Goal: Answer question/provide support: Share knowledge or assist other users

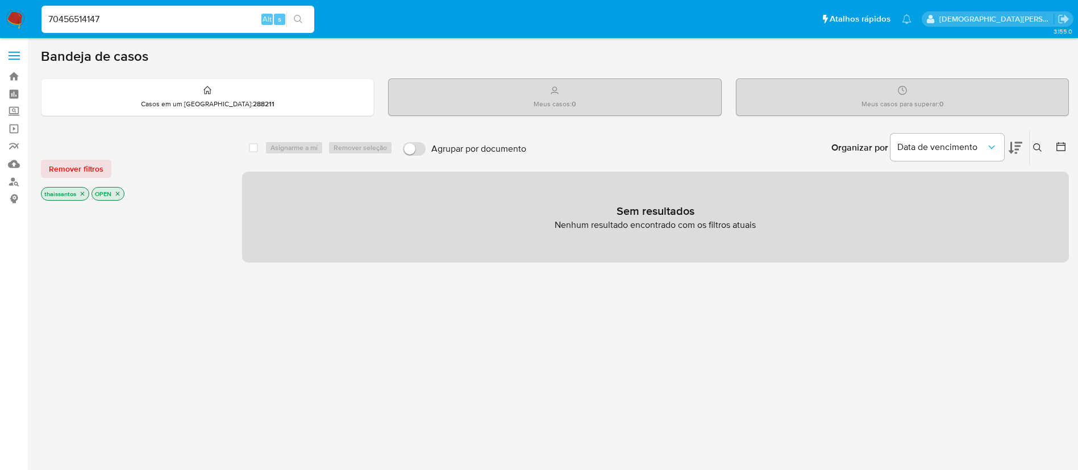
click at [244, 24] on input "70456514147" at bounding box center [177, 19] width 273 height 15
paste input "2380377999"
type input "2380377999"
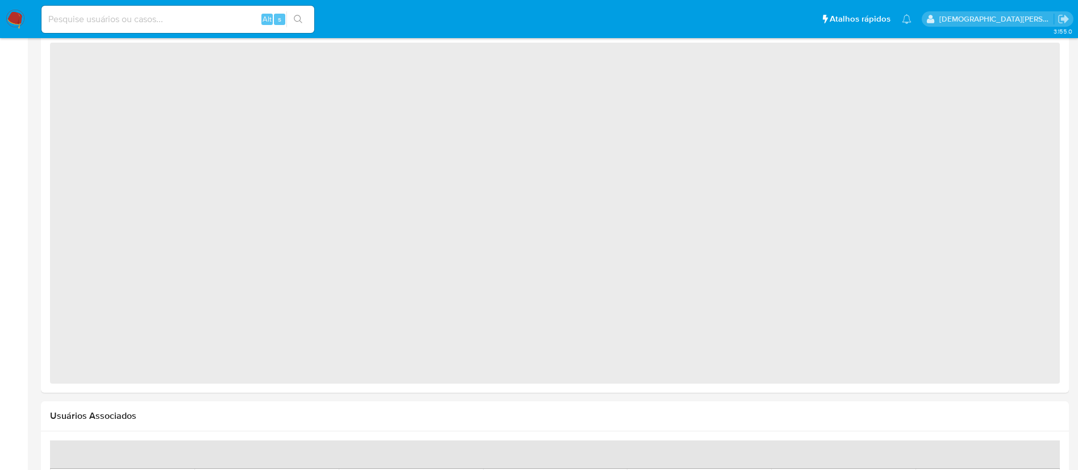
scroll to position [484, 0]
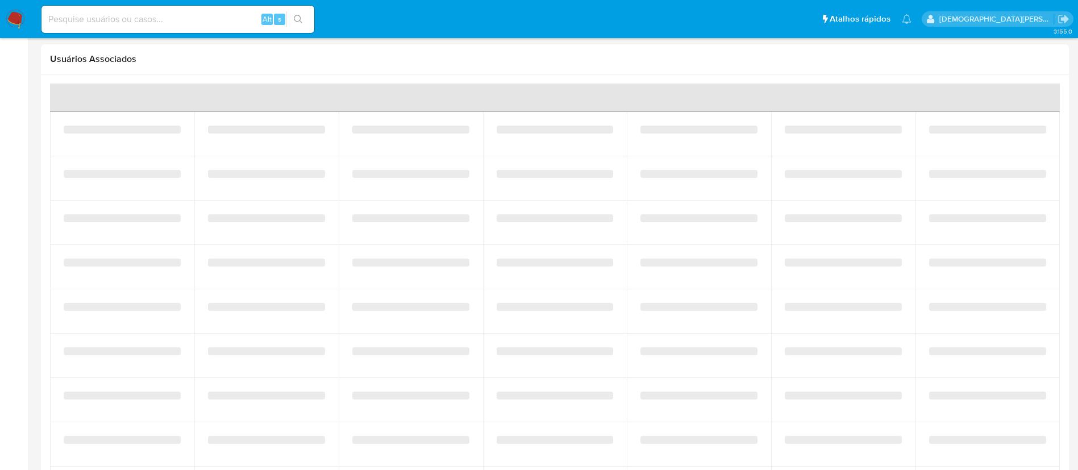
select select "10"
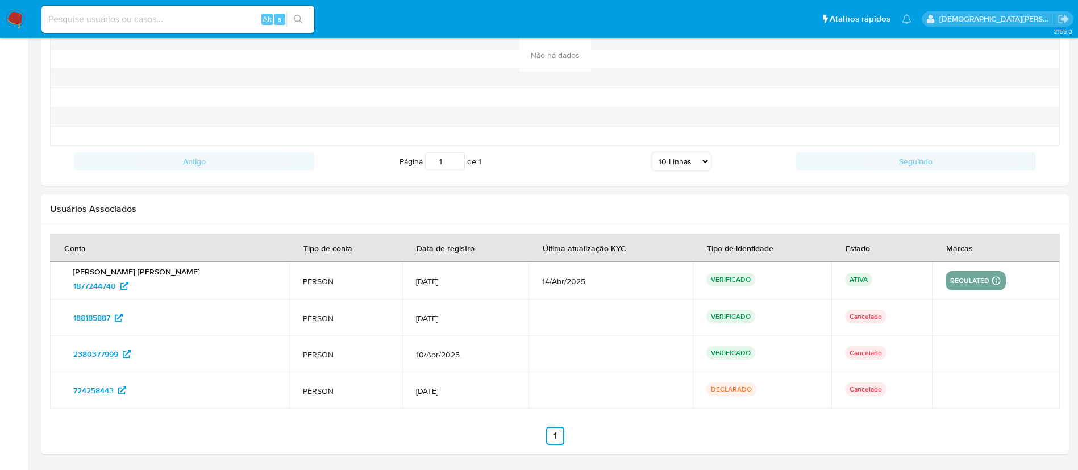
scroll to position [1270, 0]
click at [190, 9] on div "Alt s" at bounding box center [177, 19] width 273 height 27
paste input "395186651"
type input "395186651"
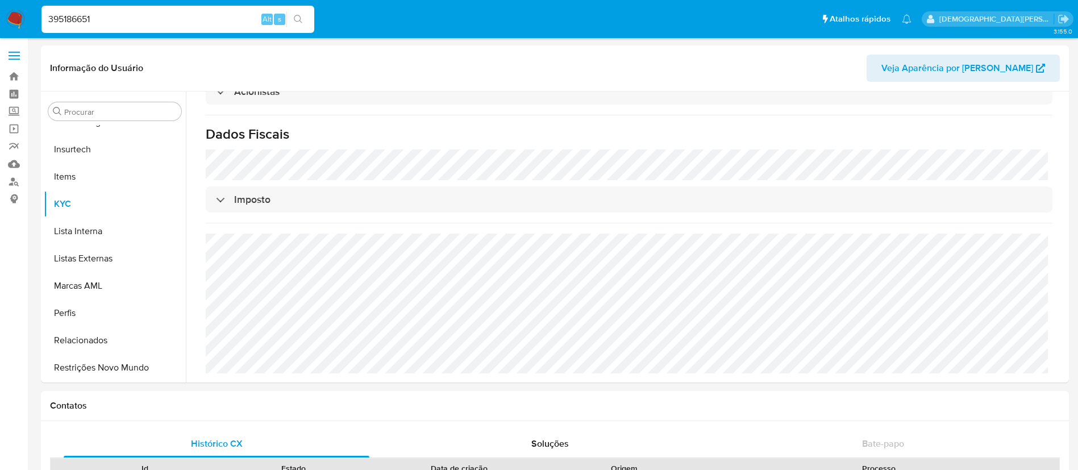
scroll to position [658, 0]
select select "10"
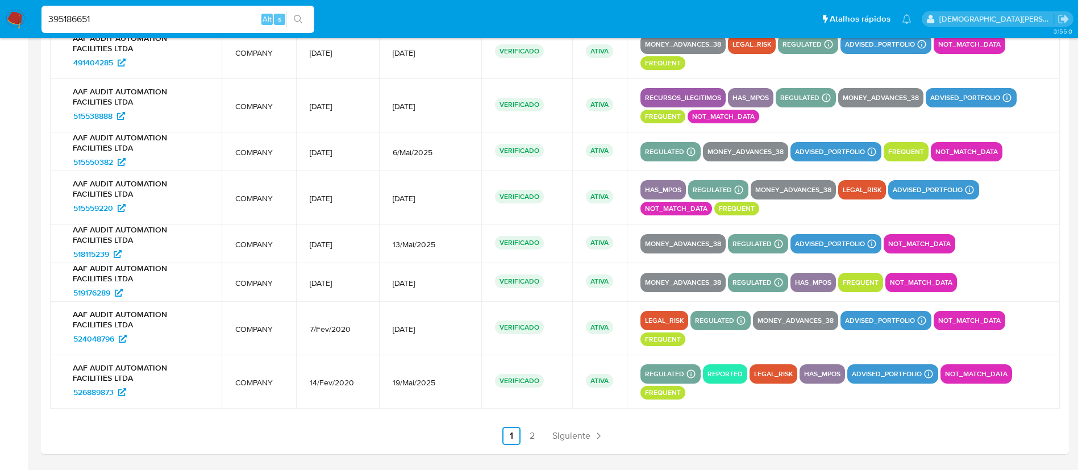
scroll to position [1531, 0]
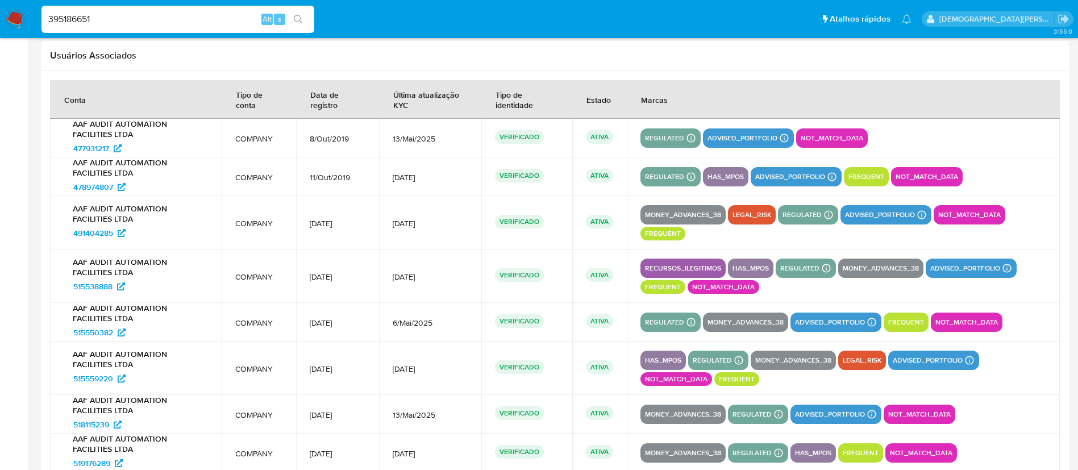
click at [158, 23] on input "395186651" at bounding box center [177, 19] width 273 height 15
paste input "1867417014"
type input "1867417014"
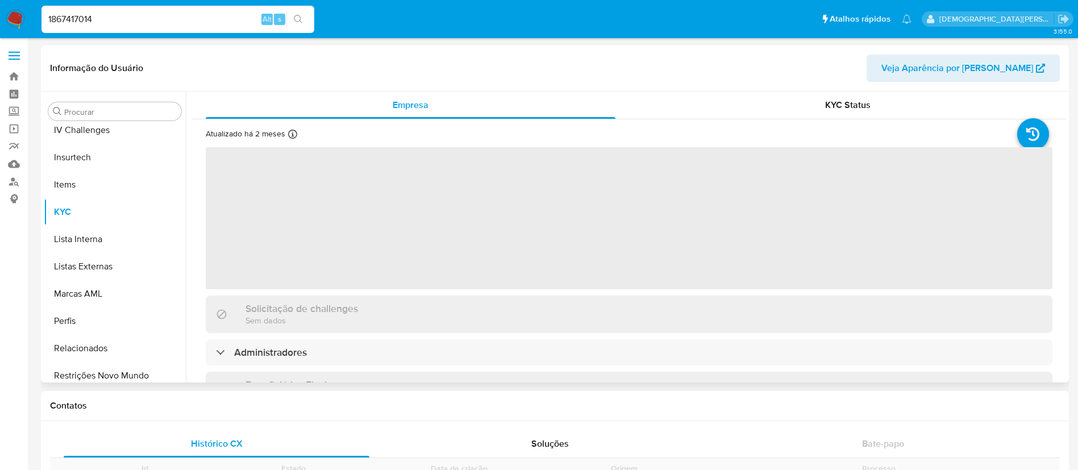
scroll to position [507, 0]
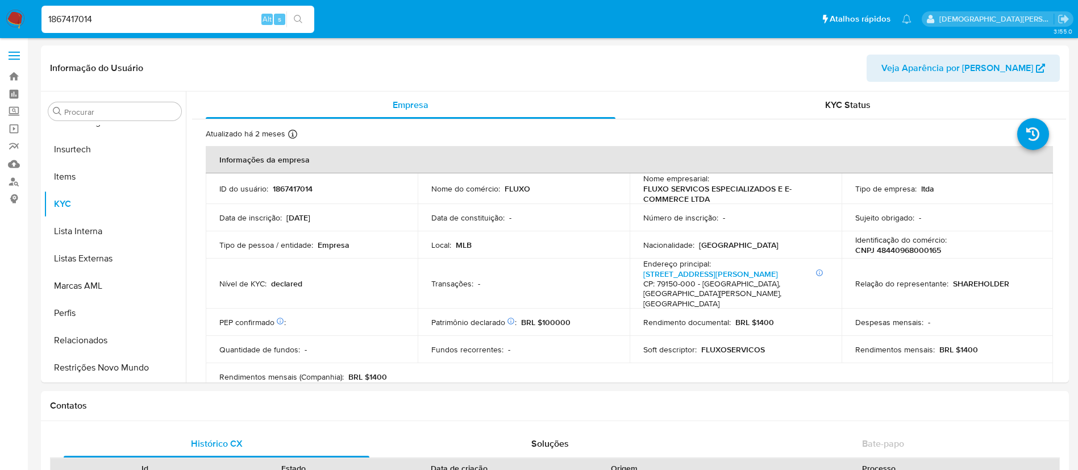
select select "10"
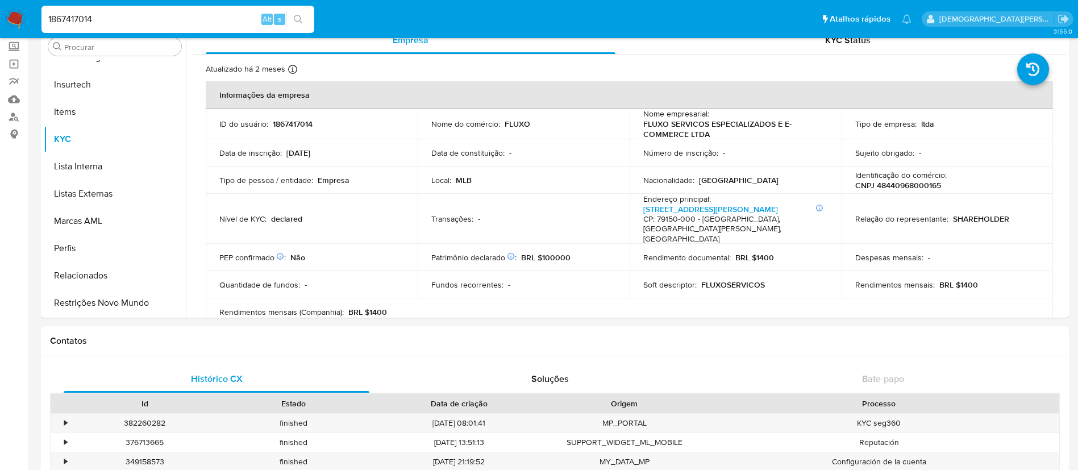
scroll to position [0, 0]
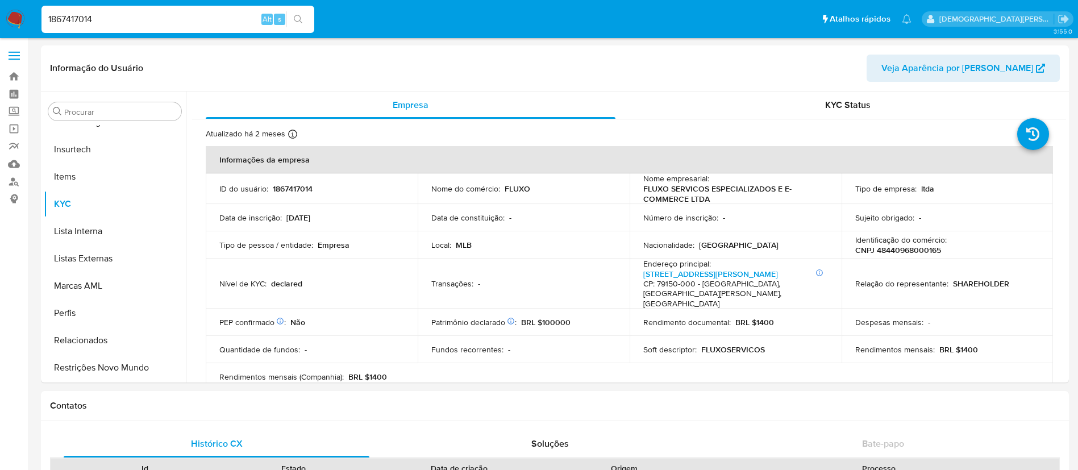
click at [223, 20] on input "1867417014" at bounding box center [177, 19] width 273 height 15
paste input "RNk34NLPQvBkEyJv8CDCIG8E"
type input "RNk34NLPQvBkEyJv8CDCIG8E"
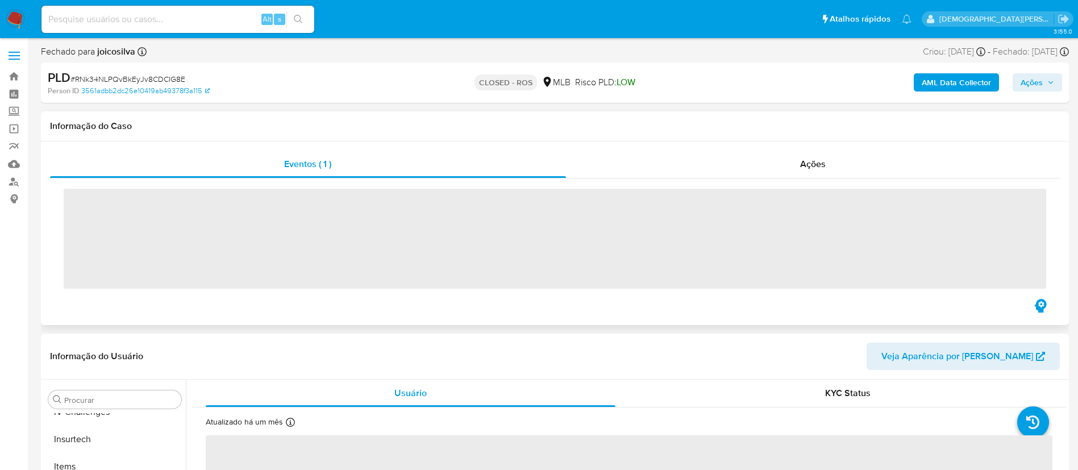
scroll to position [507, 0]
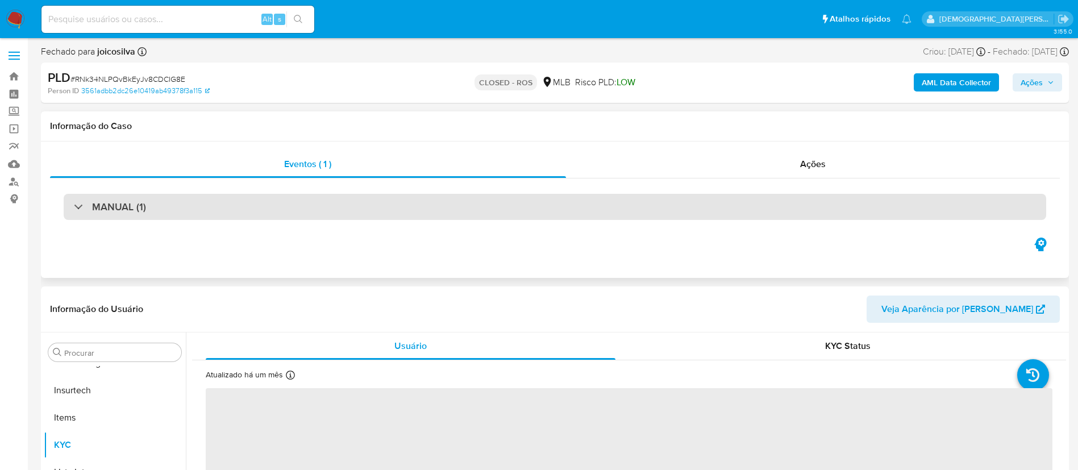
click at [374, 206] on div "MANUAL (1)" at bounding box center [555, 207] width 982 height 26
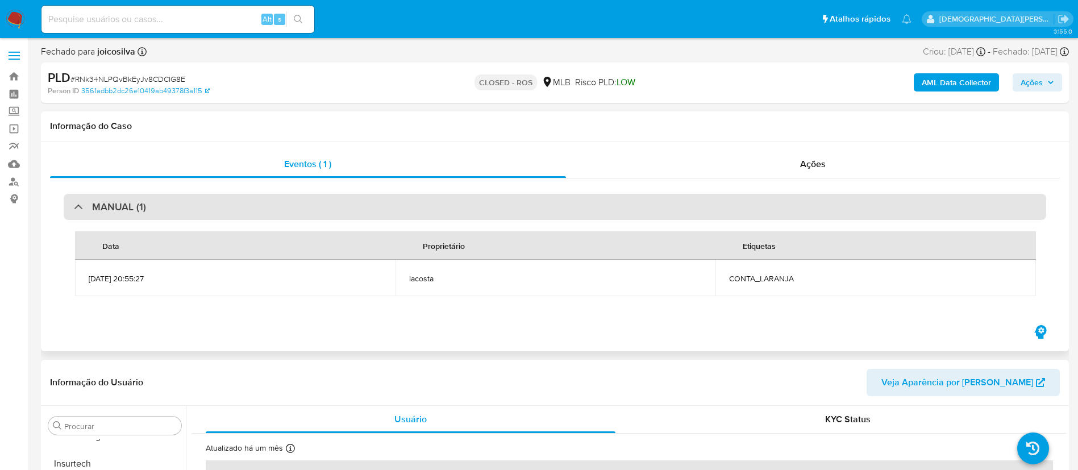
select select "10"
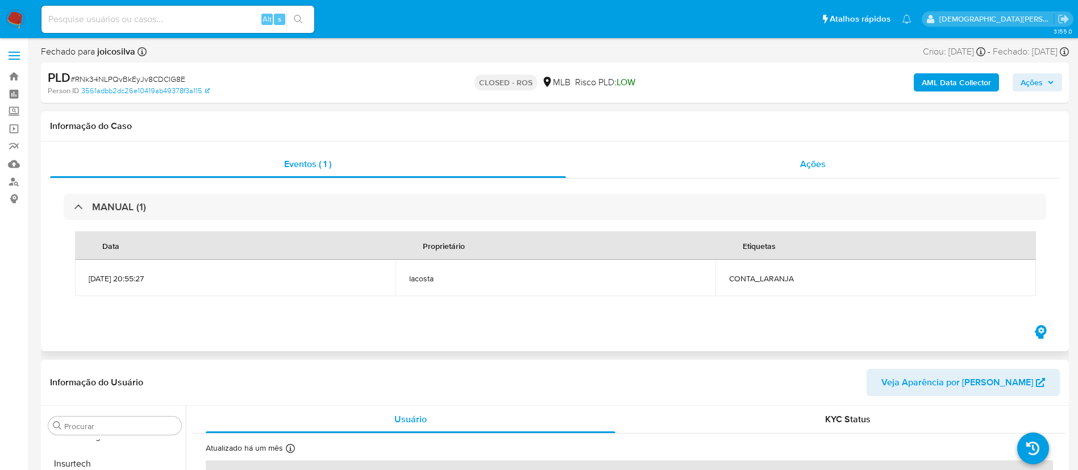
click at [680, 176] on div "Ações" at bounding box center [813, 164] width 494 height 27
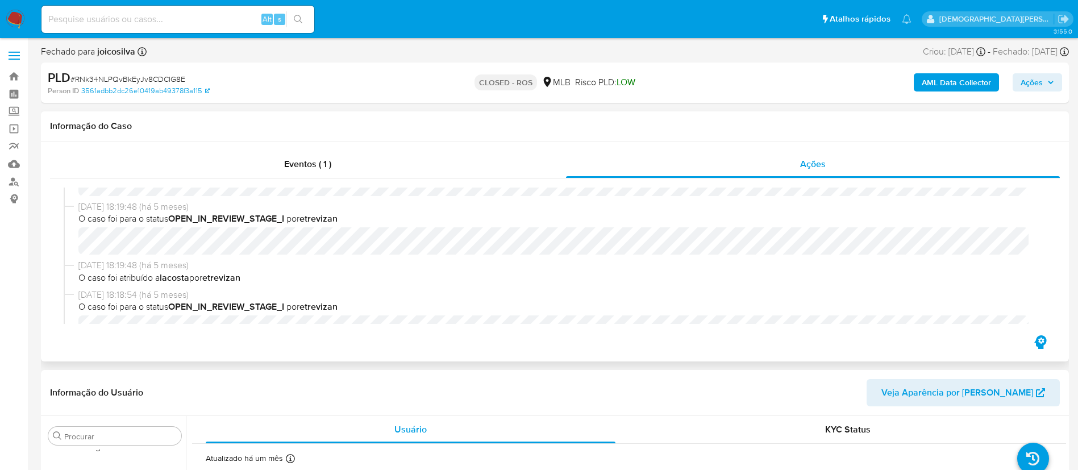
scroll to position [881, 0]
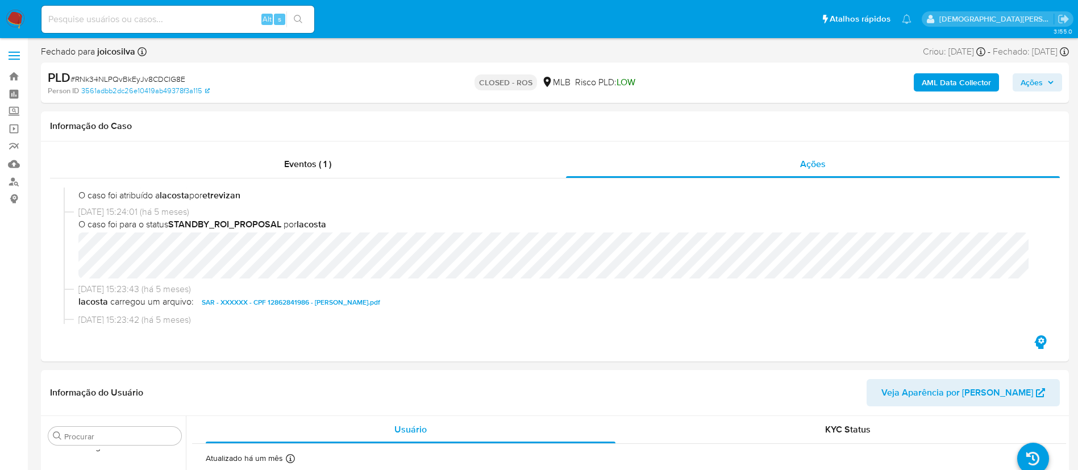
click at [219, 13] on input at bounding box center [177, 19] width 273 height 15
paste input "136025204"
type input "136025204"
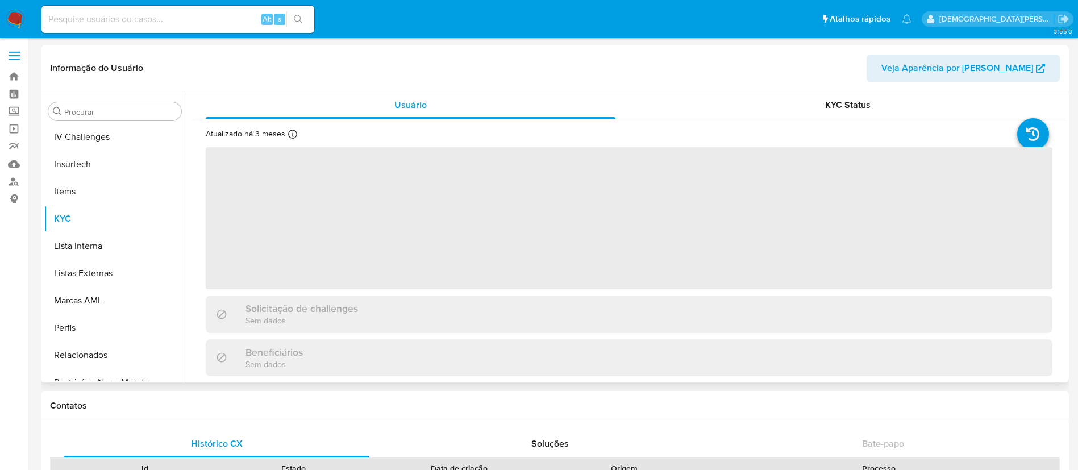
scroll to position [507, 0]
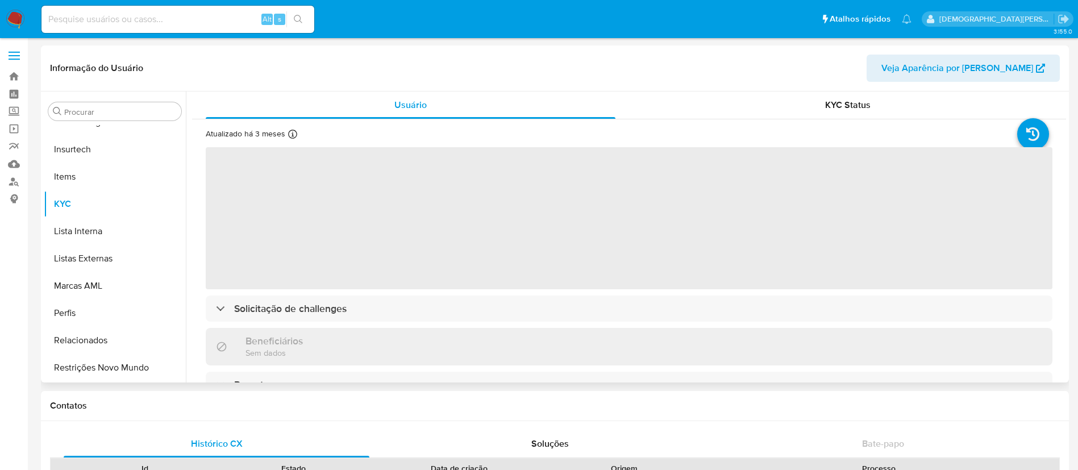
select select "10"
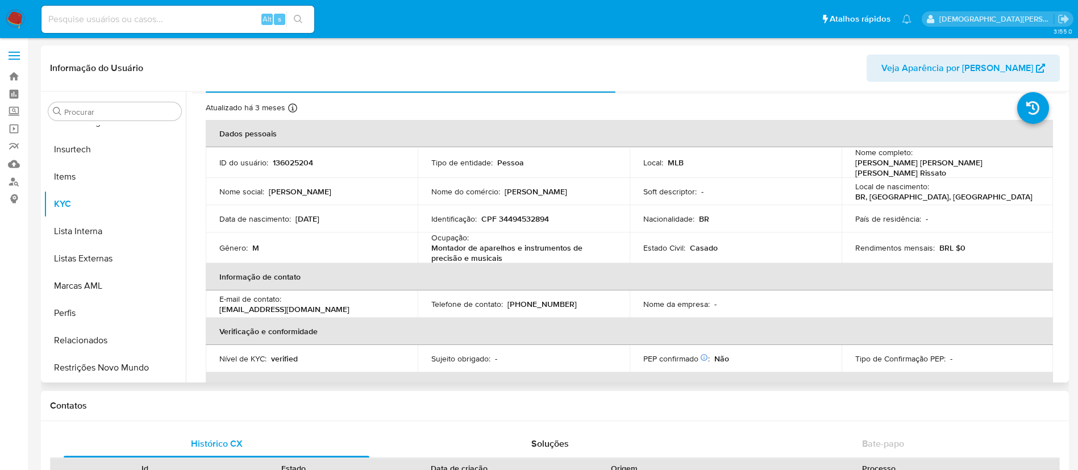
scroll to position [0, 0]
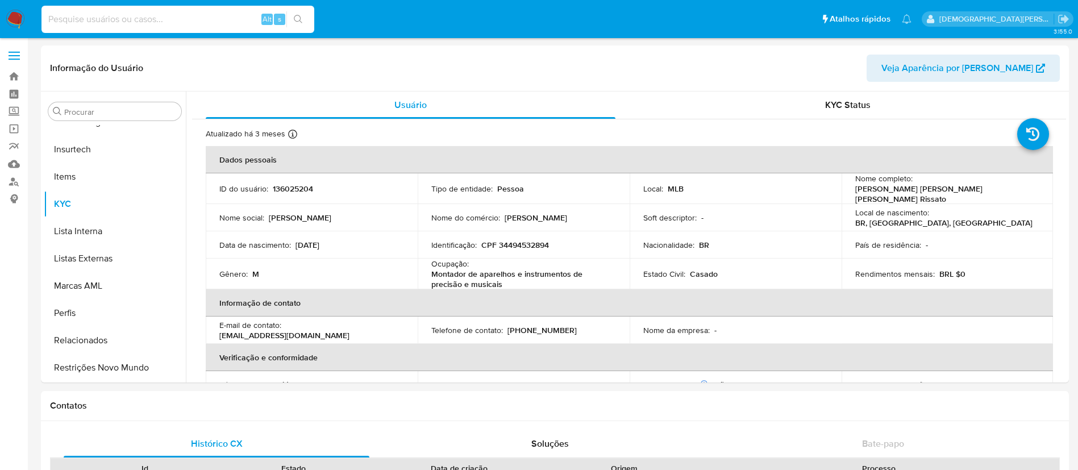
click at [176, 13] on input at bounding box center [177, 19] width 273 height 15
paste input "169351272"
type input "169351272"
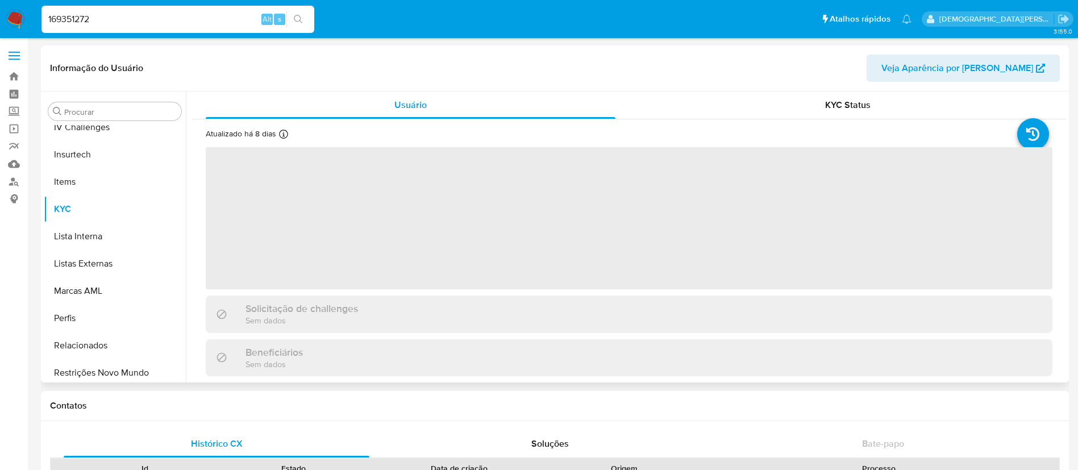
scroll to position [507, 0]
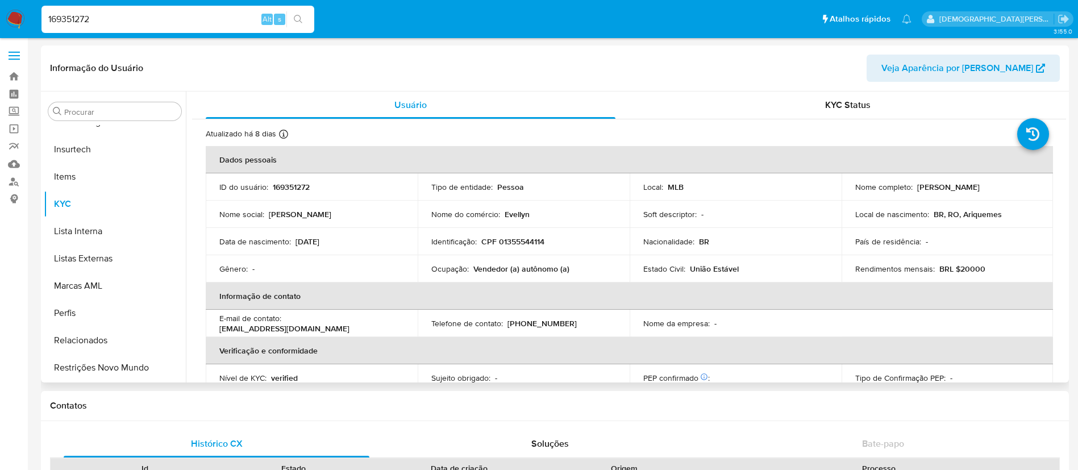
select select "10"
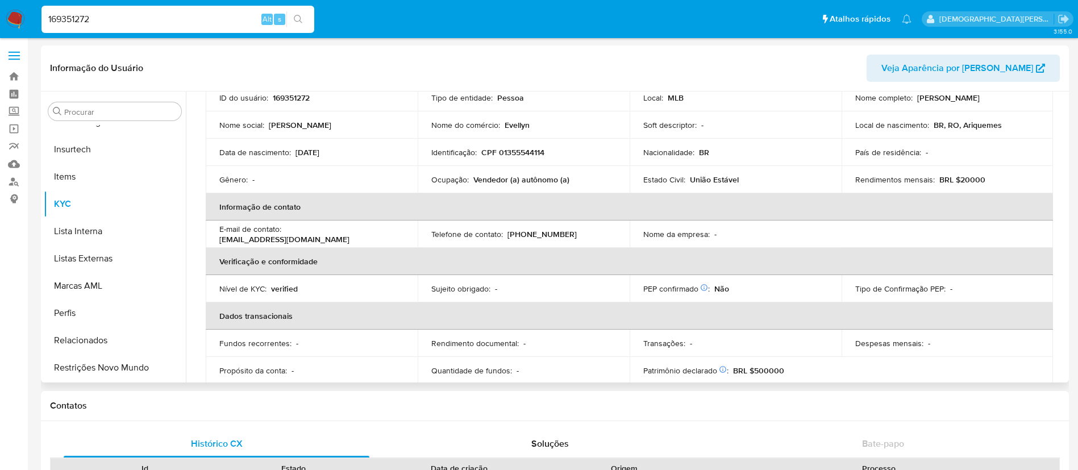
scroll to position [0, 0]
